Goal: Find specific page/section: Find specific page/section

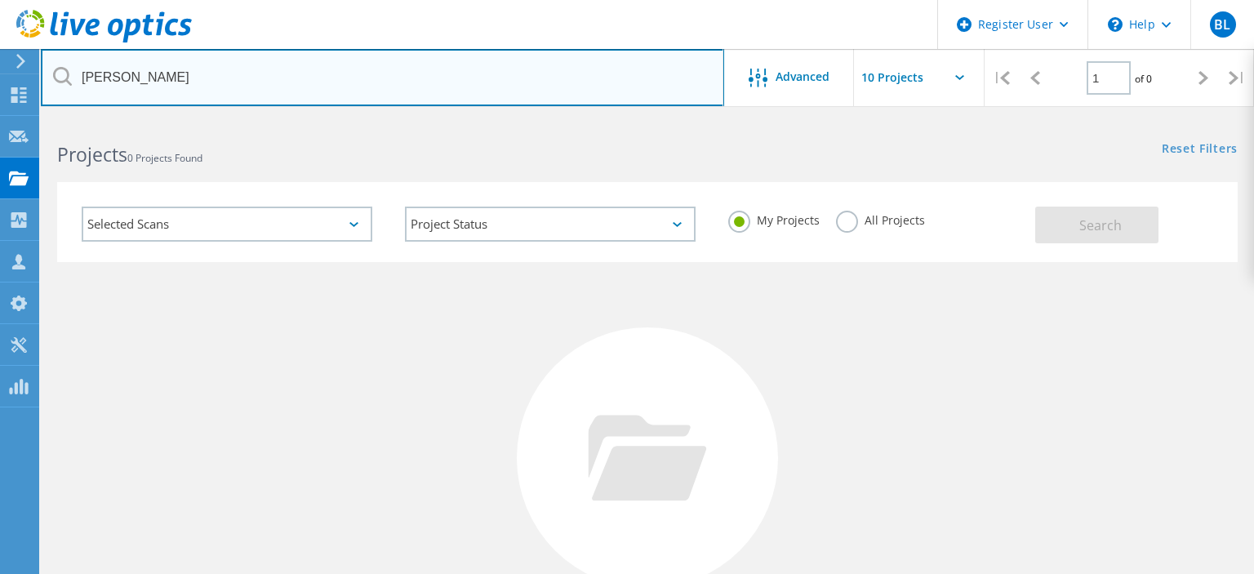
click at [179, 67] on input "[PERSON_NAME]" at bounding box center [382, 77] width 683 height 57
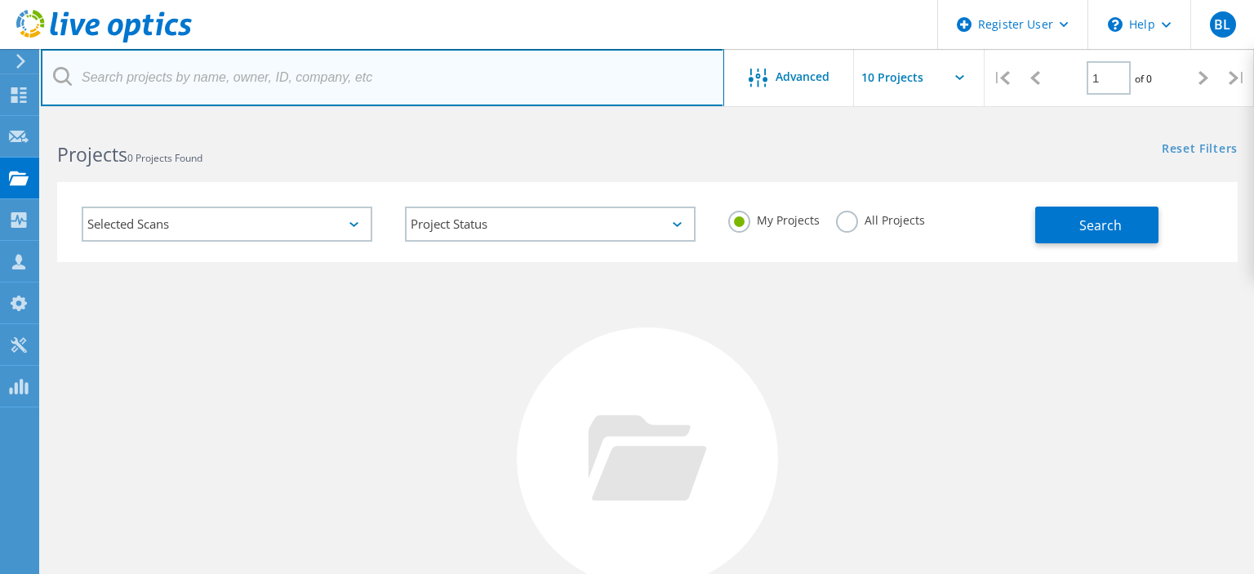
click at [179, 67] on input "text" at bounding box center [382, 77] width 683 height 57
type input "@thewinegroup"
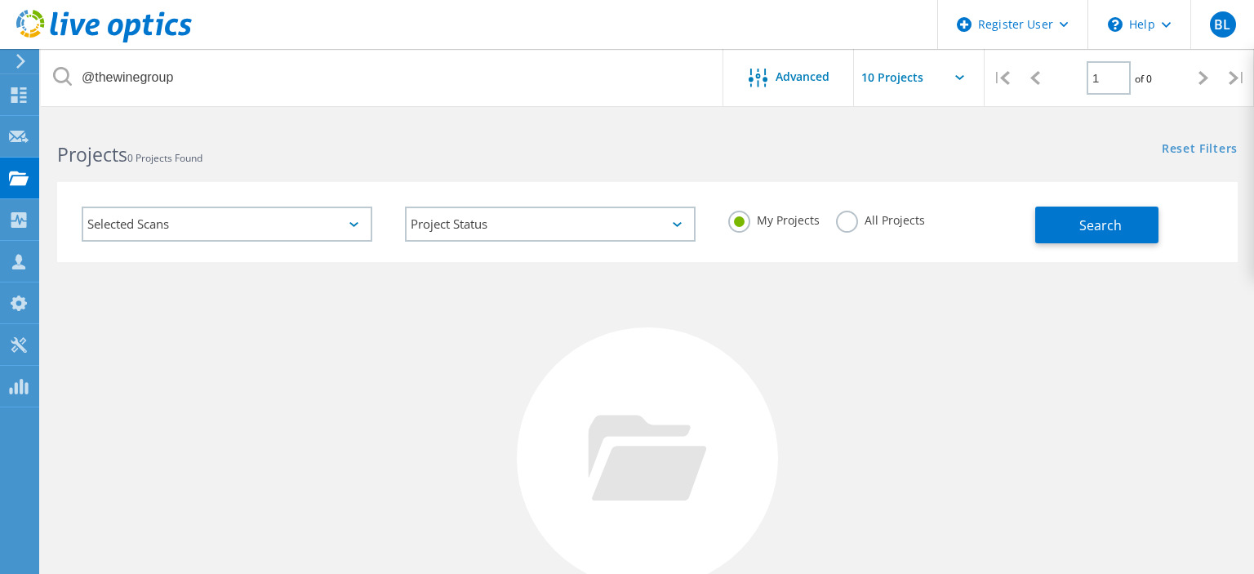
click at [836, 226] on label "All Projects" at bounding box center [880, 219] width 89 height 16
click at [0, 0] on input "All Projects" at bounding box center [0, 0] width 0 height 0
click at [1084, 238] on button "Search" at bounding box center [1096, 224] width 123 height 37
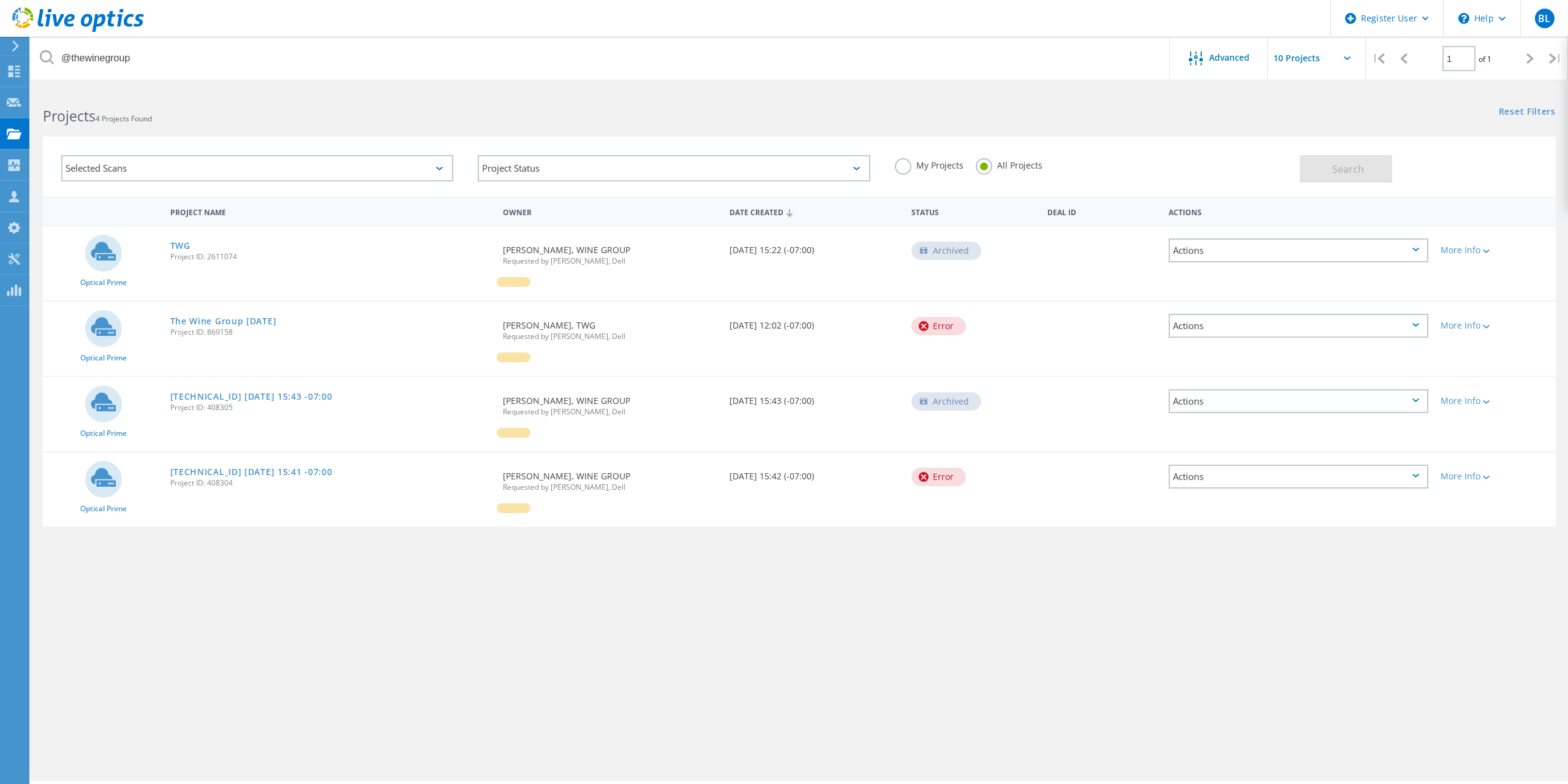
click at [55, 17] on use at bounding box center [77, 20] width 131 height 25
